Goal: Information Seeking & Learning: Learn about a topic

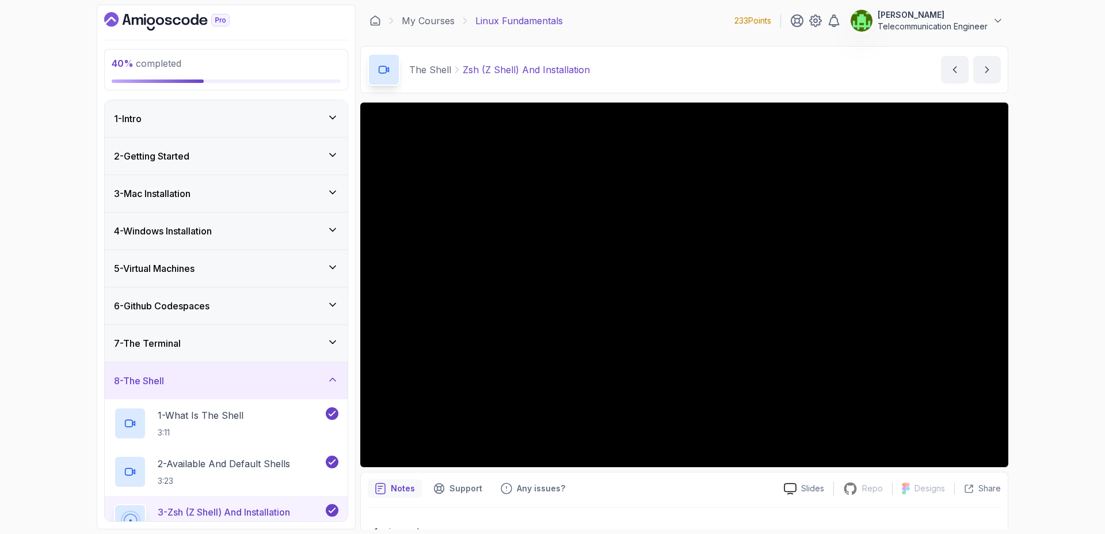
scroll to position [18, 0]
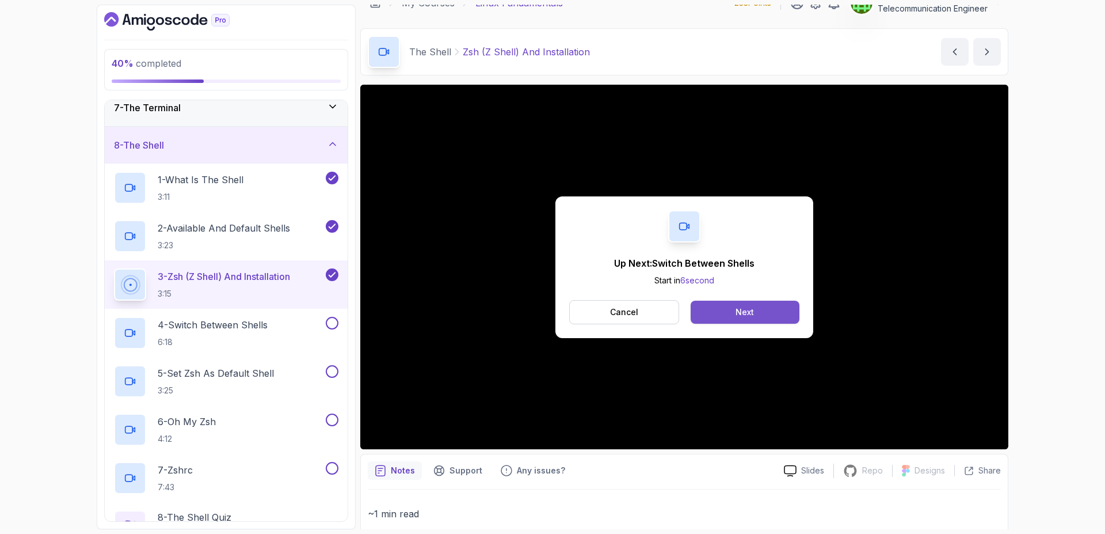
click at [751, 314] on div "Next" at bounding box center [745, 312] width 18 height 12
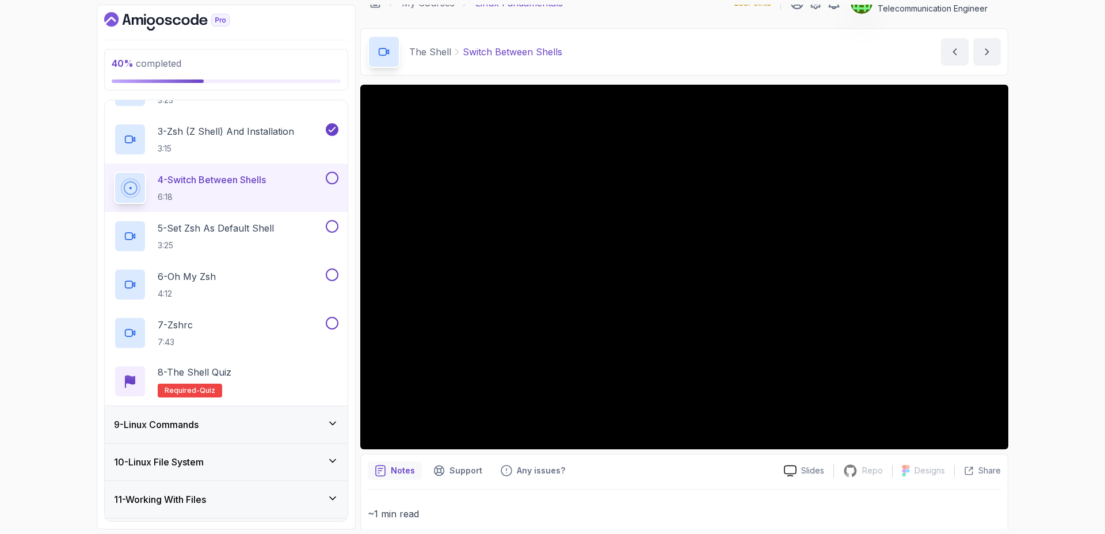
scroll to position [527, 0]
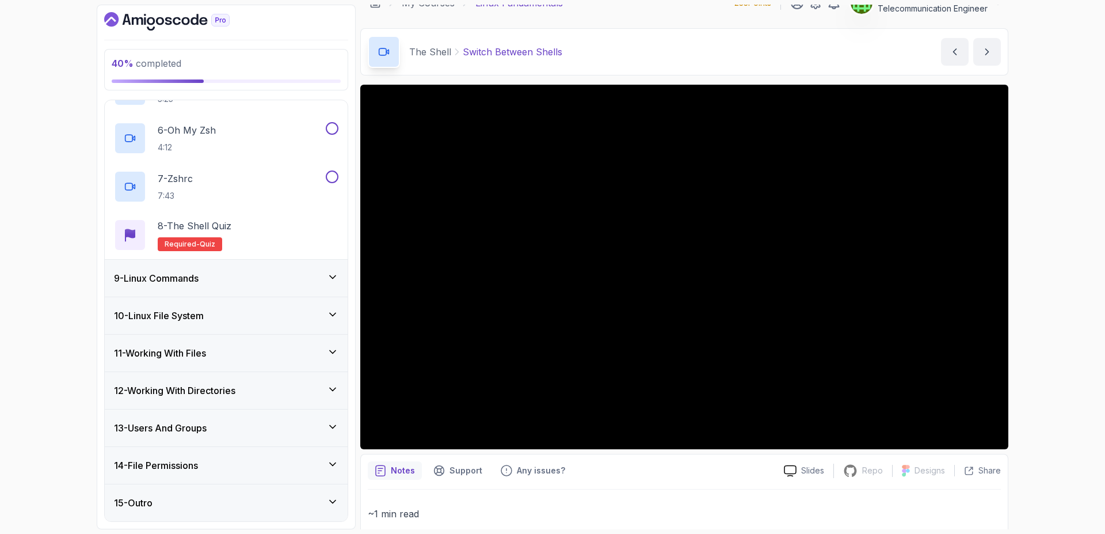
click at [298, 270] on div "9 - Linux Commands" at bounding box center [226, 278] width 243 height 37
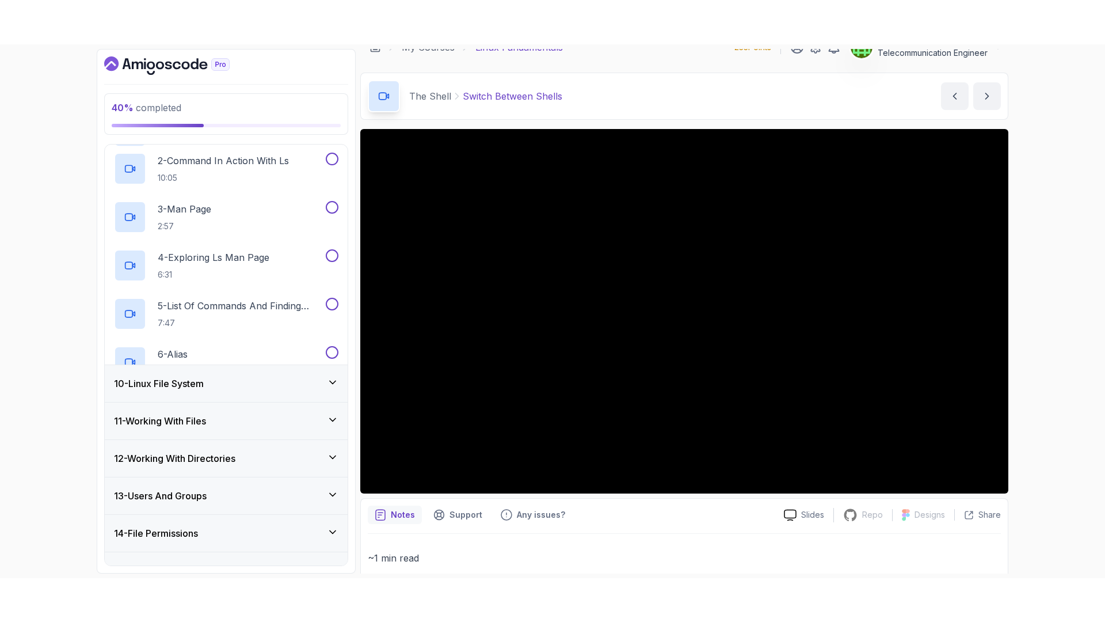
scroll to position [140, 0]
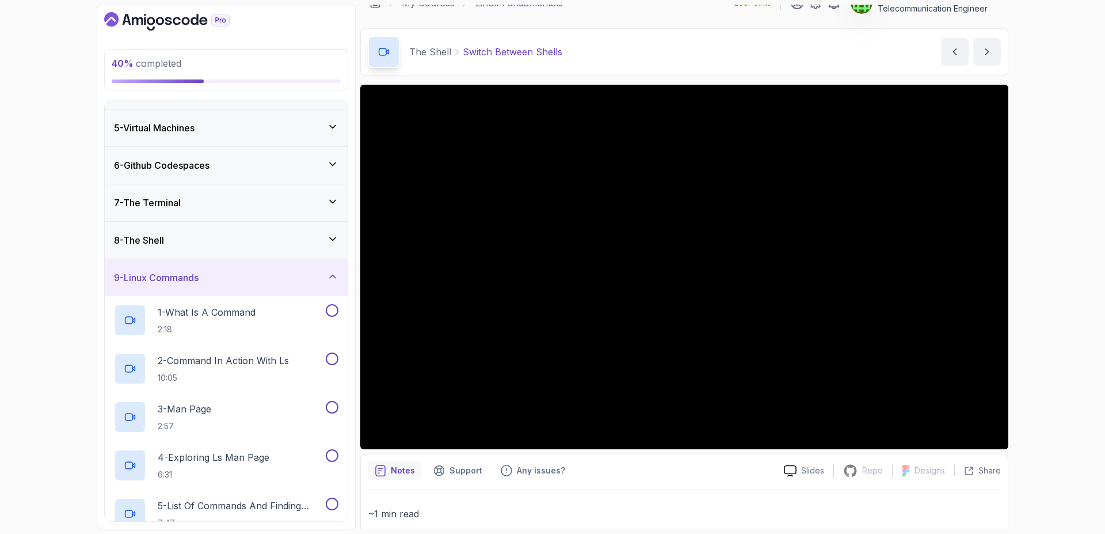
click at [296, 281] on div "9 - Linux Commands" at bounding box center [226, 278] width 224 height 14
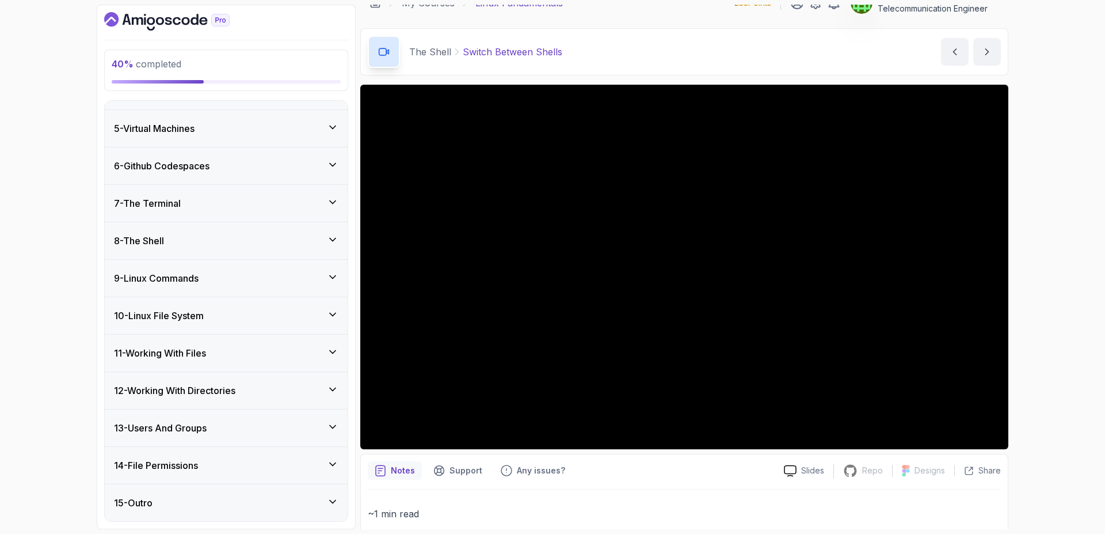
click at [299, 245] on div "8 - The Shell" at bounding box center [226, 241] width 224 height 14
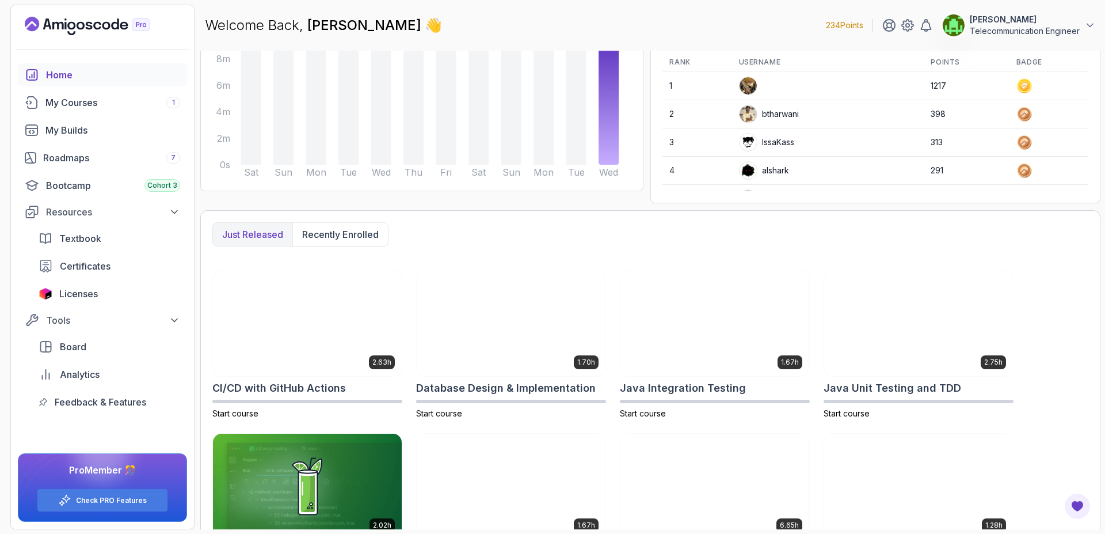
scroll to position [143, 0]
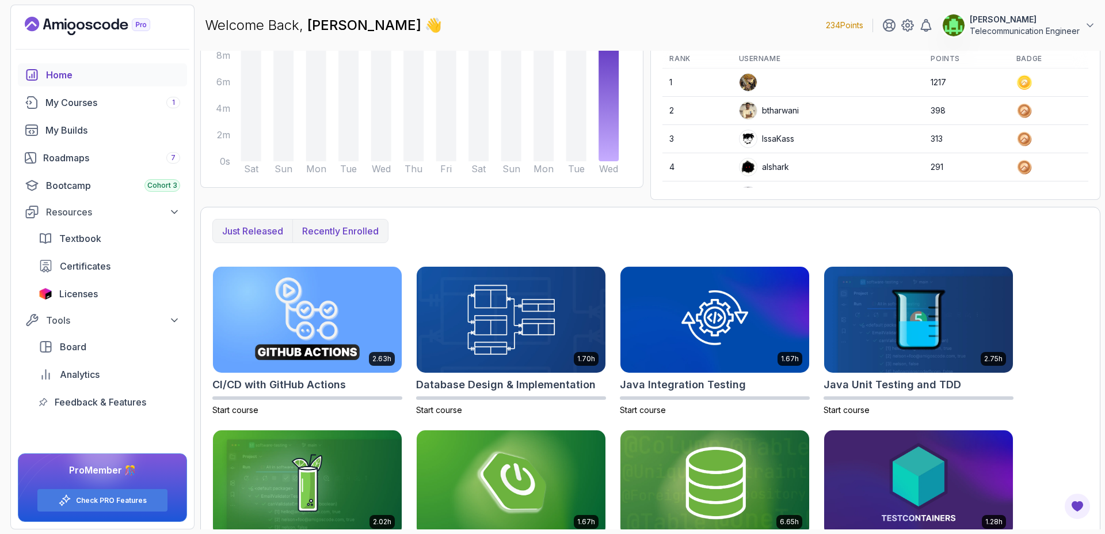
click at [365, 234] on p "Recently enrolled" at bounding box center [340, 231] width 77 height 14
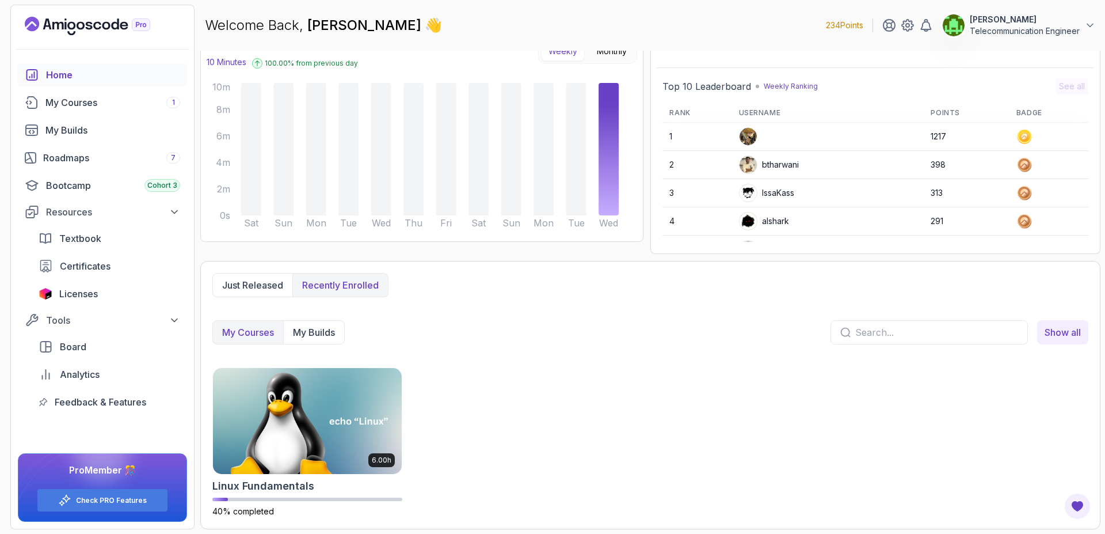
scroll to position [89, 0]
click at [318, 397] on img at bounding box center [307, 420] width 198 height 111
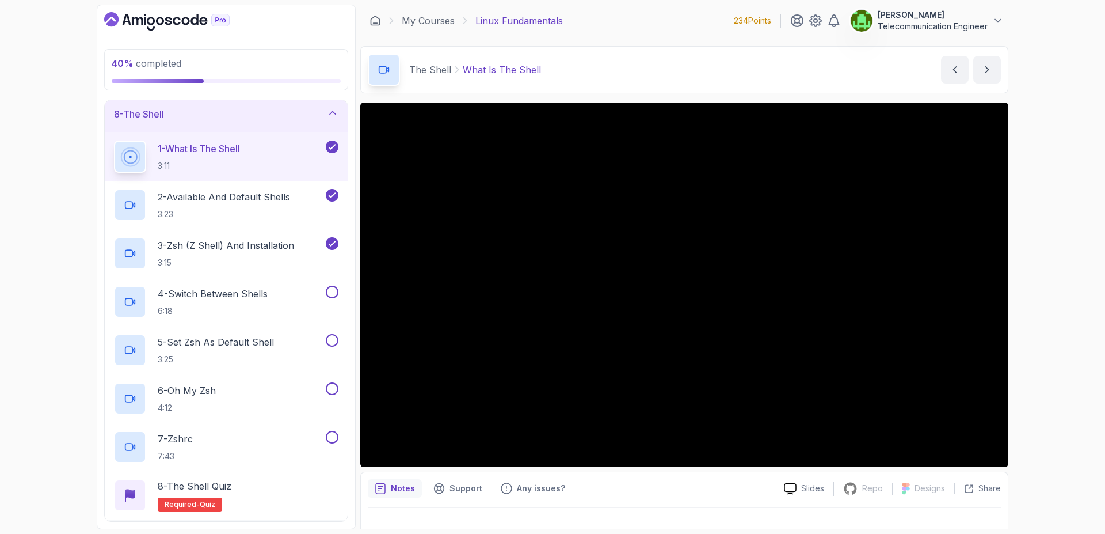
scroll to position [266, 0]
click at [330, 299] on div at bounding box center [330, 292] width 15 height 13
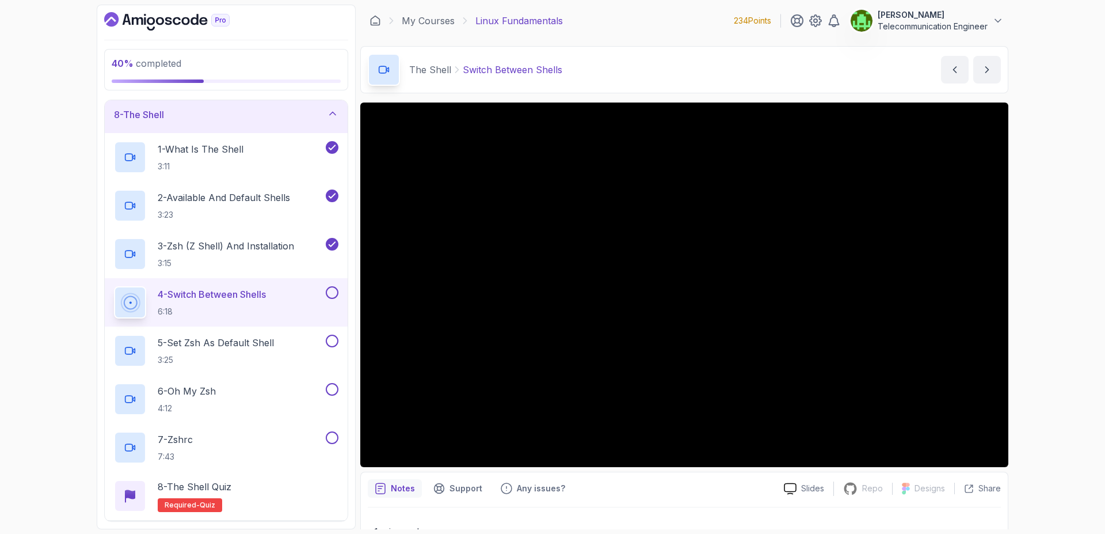
click at [330, 298] on button at bounding box center [332, 292] width 13 height 13
click at [298, 356] on div "5 - Set Zsh As Default Shell 3:25" at bounding box center [219, 350] width 210 height 32
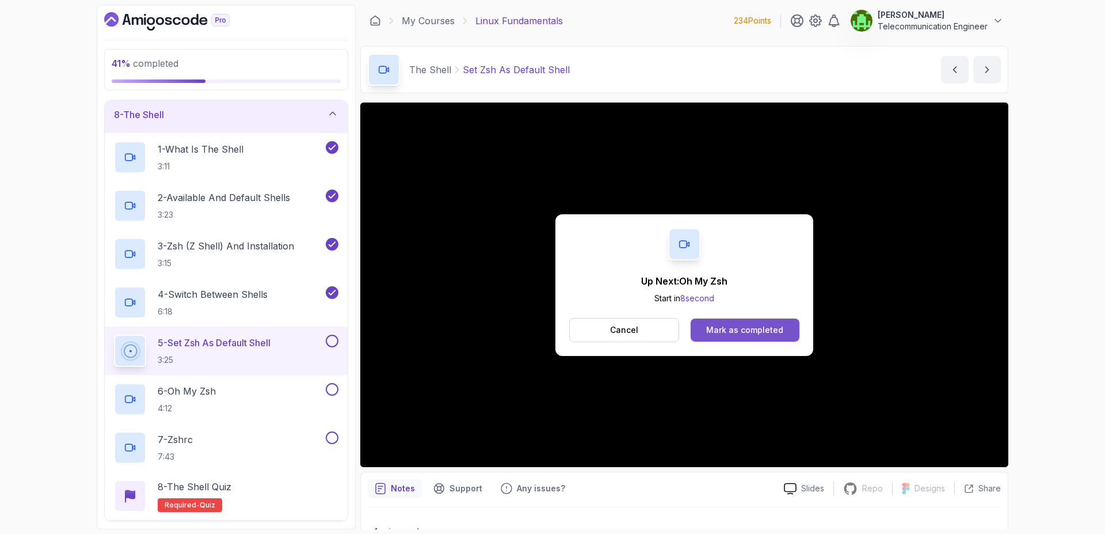
click at [745, 330] on div "Mark as completed" at bounding box center [744, 330] width 77 height 12
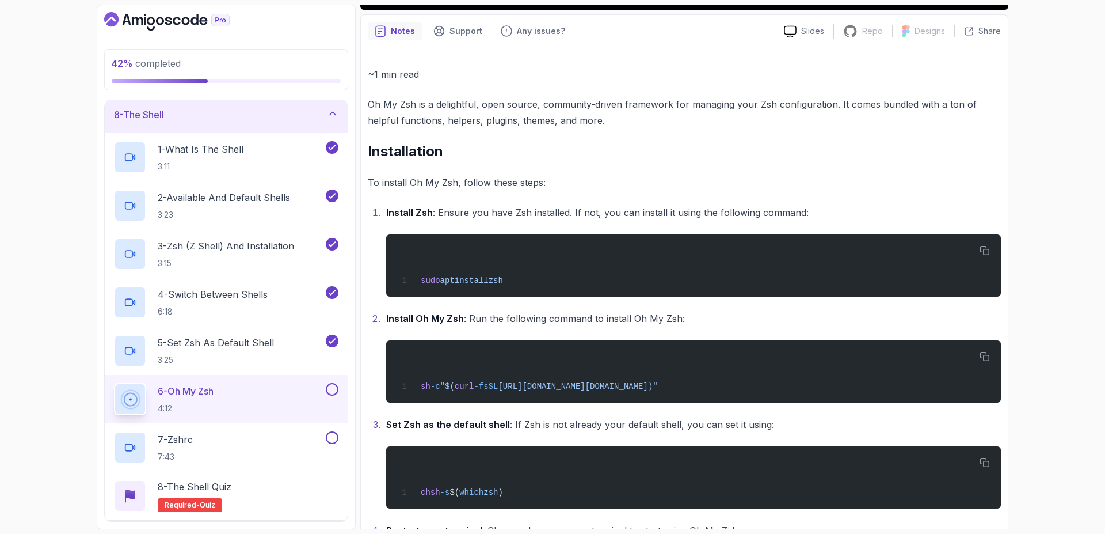
scroll to position [459, 0]
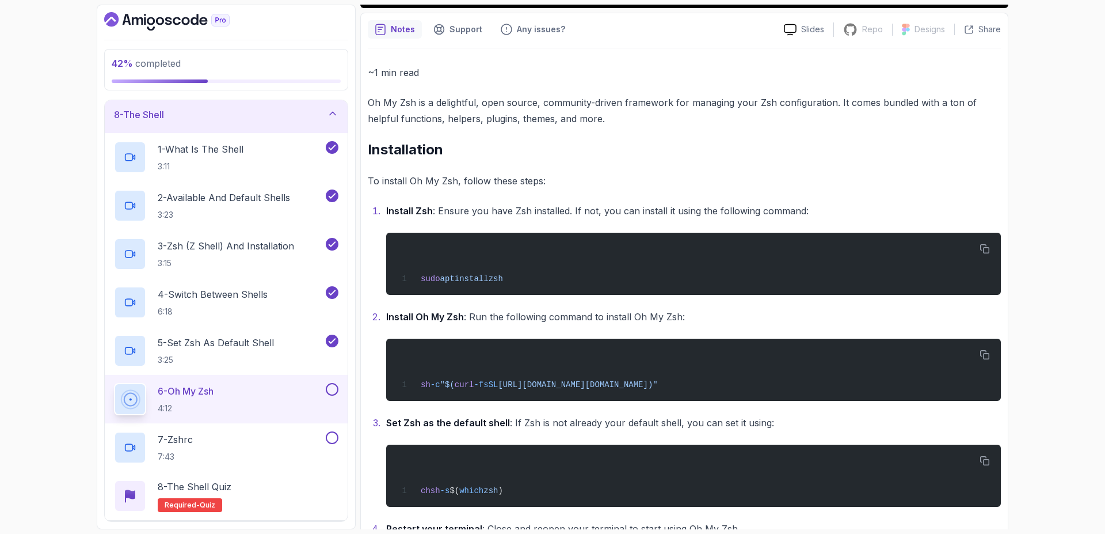
click at [745, 330] on li "Install Oh My Zsh : Run the following command to install Oh My Zsh: sh -c "$( c…" at bounding box center [692, 355] width 618 height 92
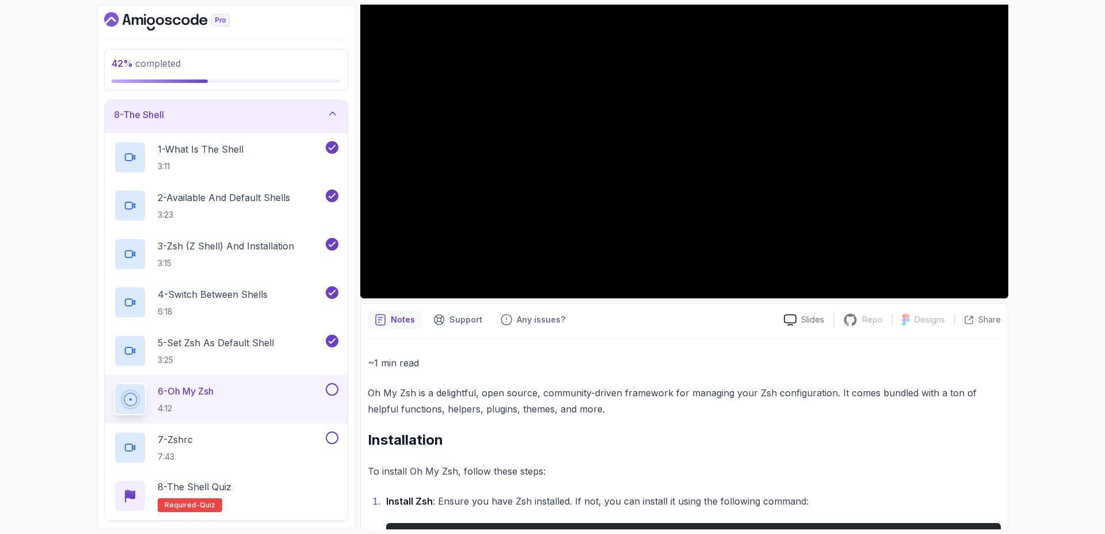
scroll to position [0, 0]
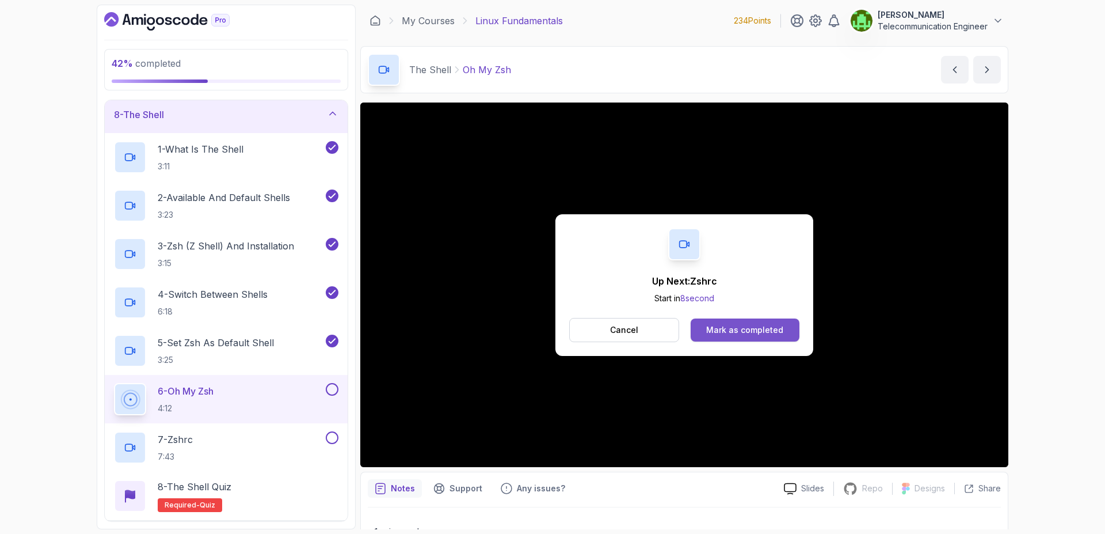
click at [783, 328] on button "Mark as completed" at bounding box center [745, 329] width 109 height 23
